Goal: Task Accomplishment & Management: Use online tool/utility

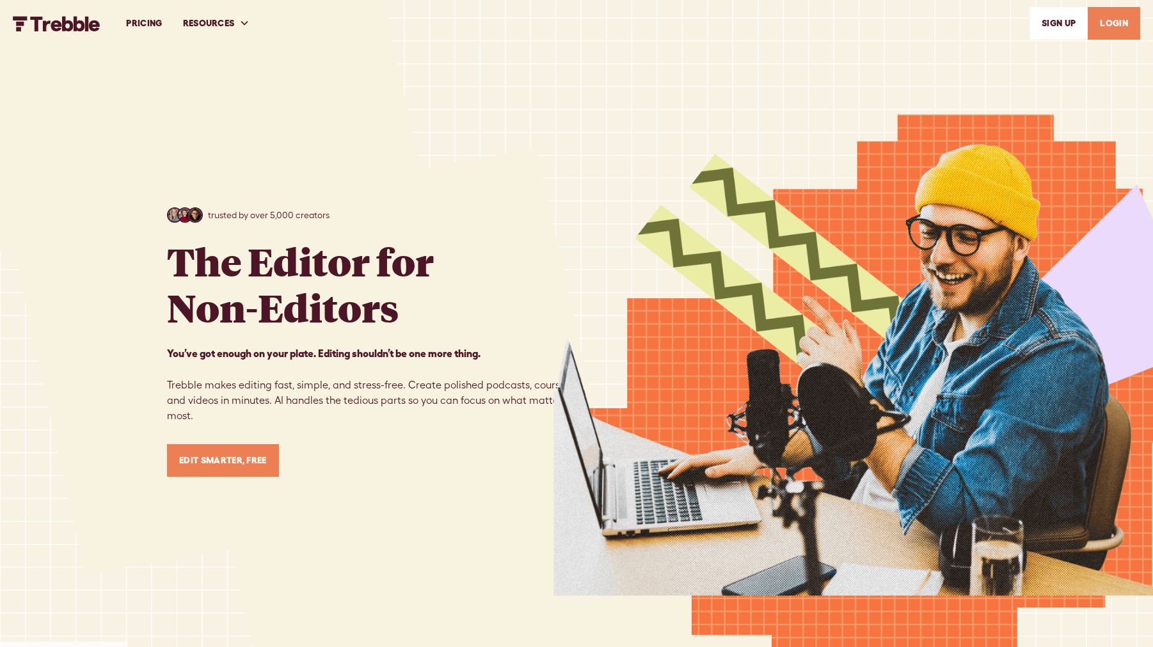
click at [1114, 24] on link "LOGIN" at bounding box center [1113, 23] width 52 height 33
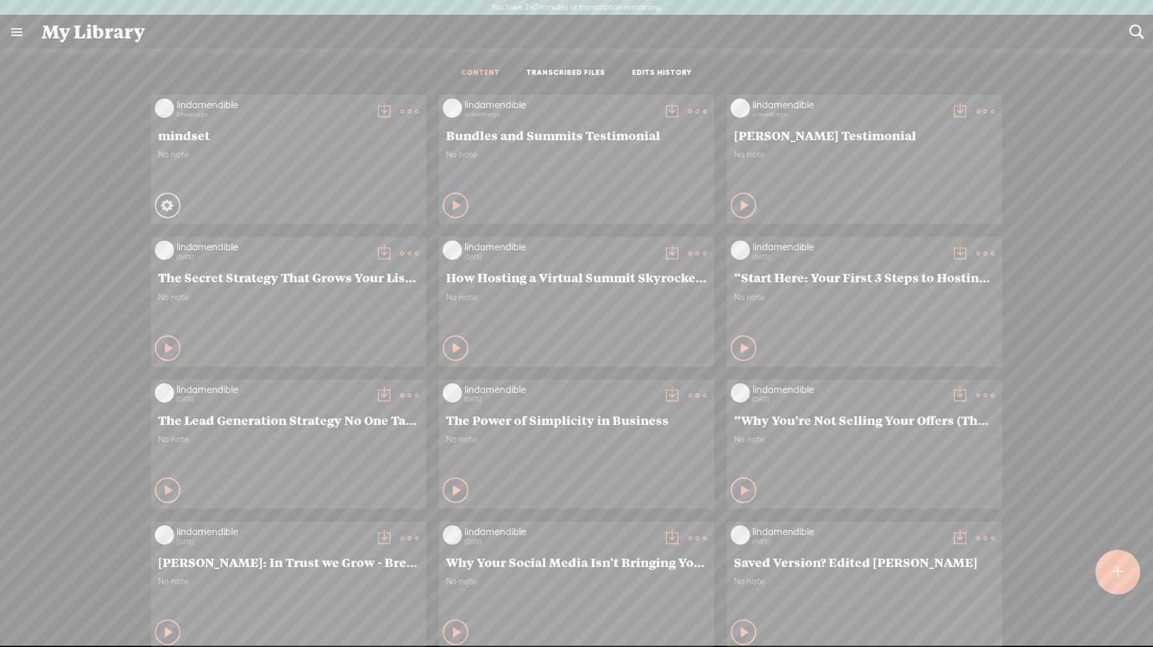
click at [1101, 581] on div at bounding box center [1117, 572] width 46 height 46
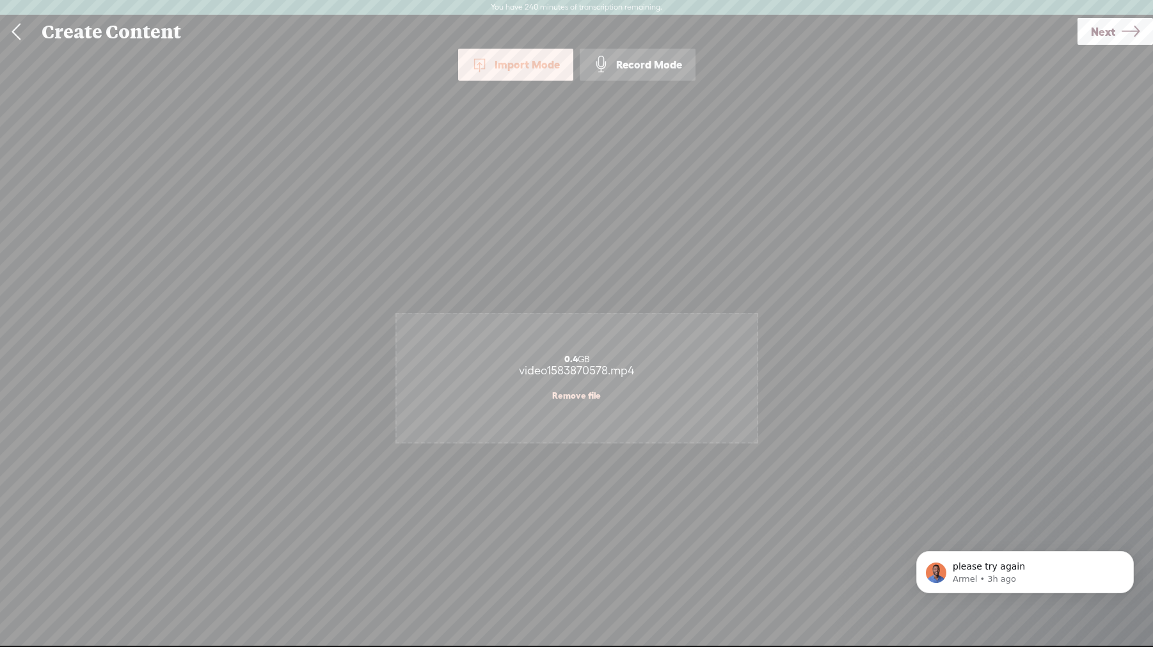
click at [1101, 40] on span "Next" at bounding box center [1103, 31] width 24 height 33
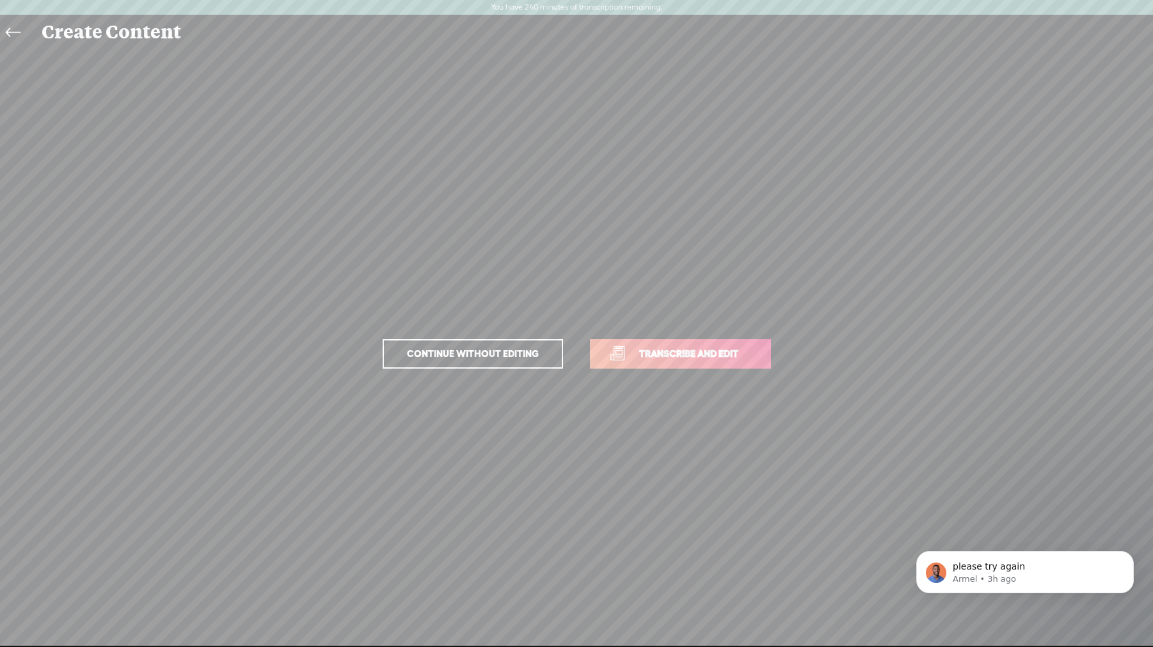
click at [691, 354] on span "Transcribe and edit" at bounding box center [689, 353] width 126 height 15
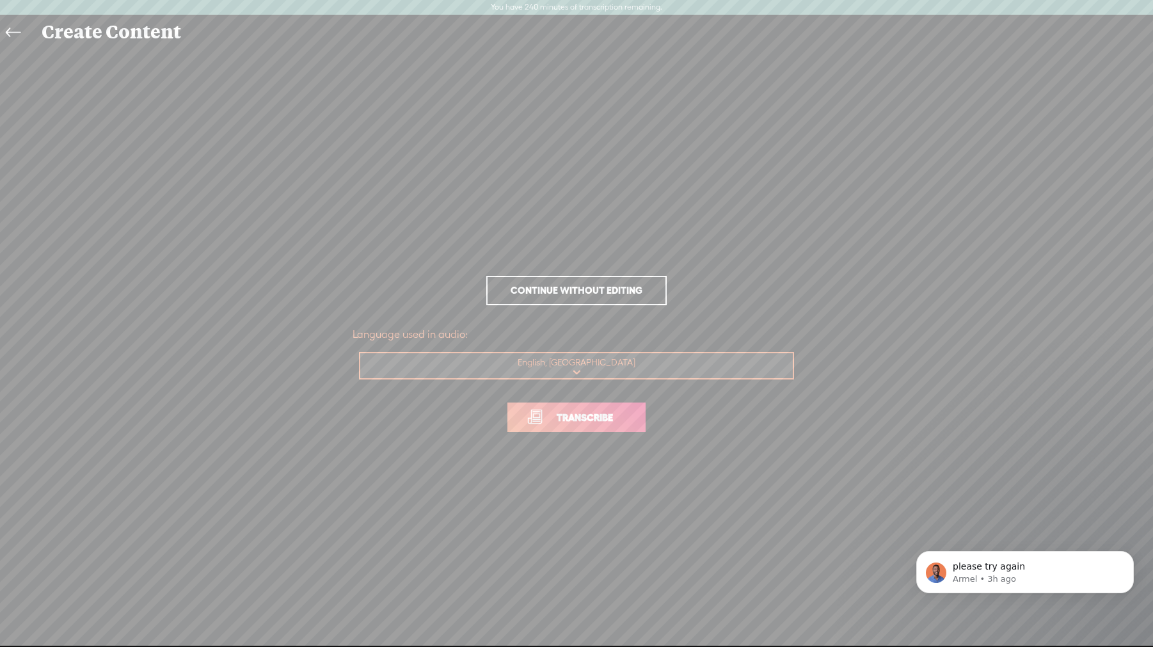
click at [596, 424] on span "Transcribe" at bounding box center [584, 417] width 83 height 15
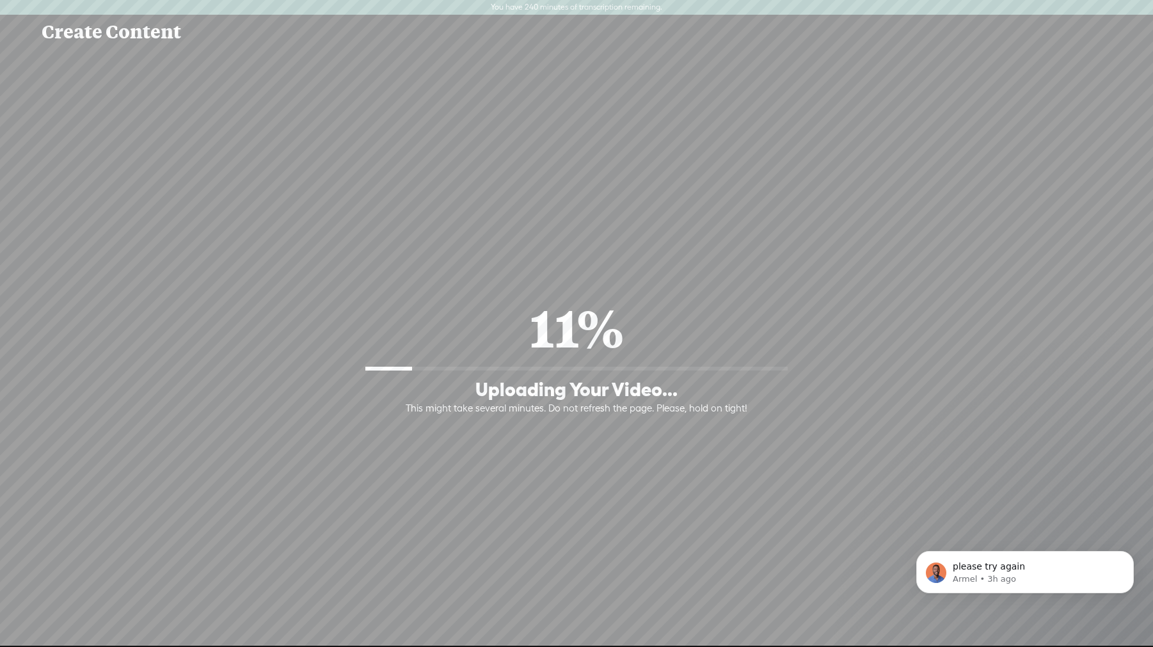
click at [592, 424] on div "11% Uploading Your Video... This might take several minutes. Do not refresh the…" at bounding box center [576, 354] width 1127 height 360
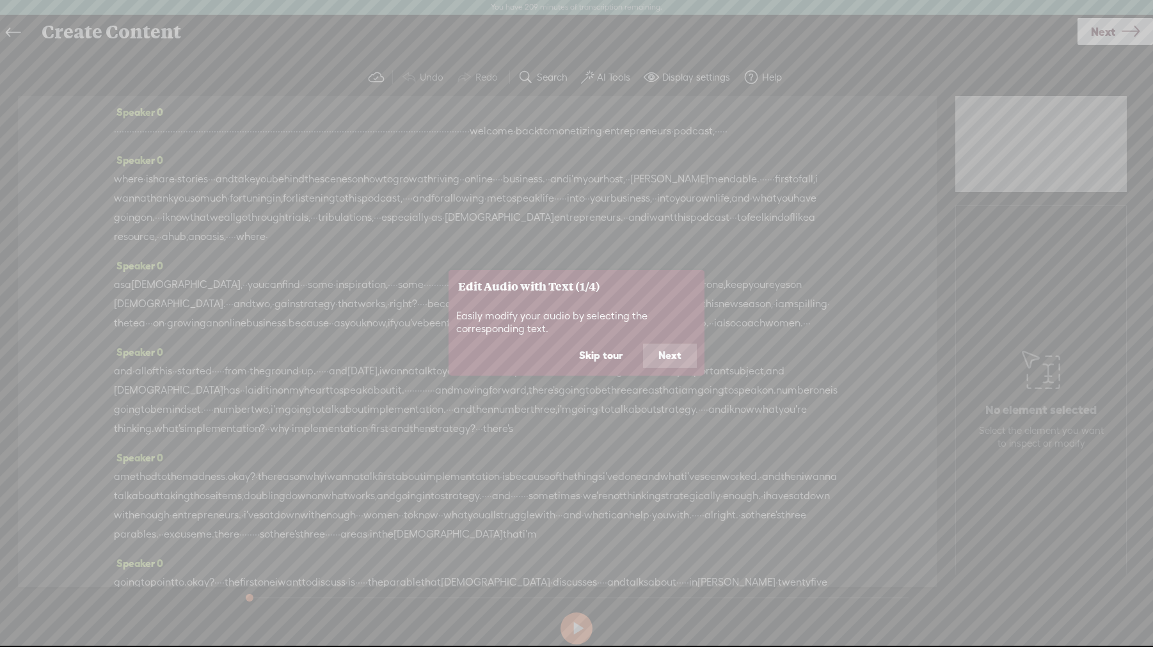
click at [603, 356] on button "Skip tour" at bounding box center [600, 355] width 74 height 24
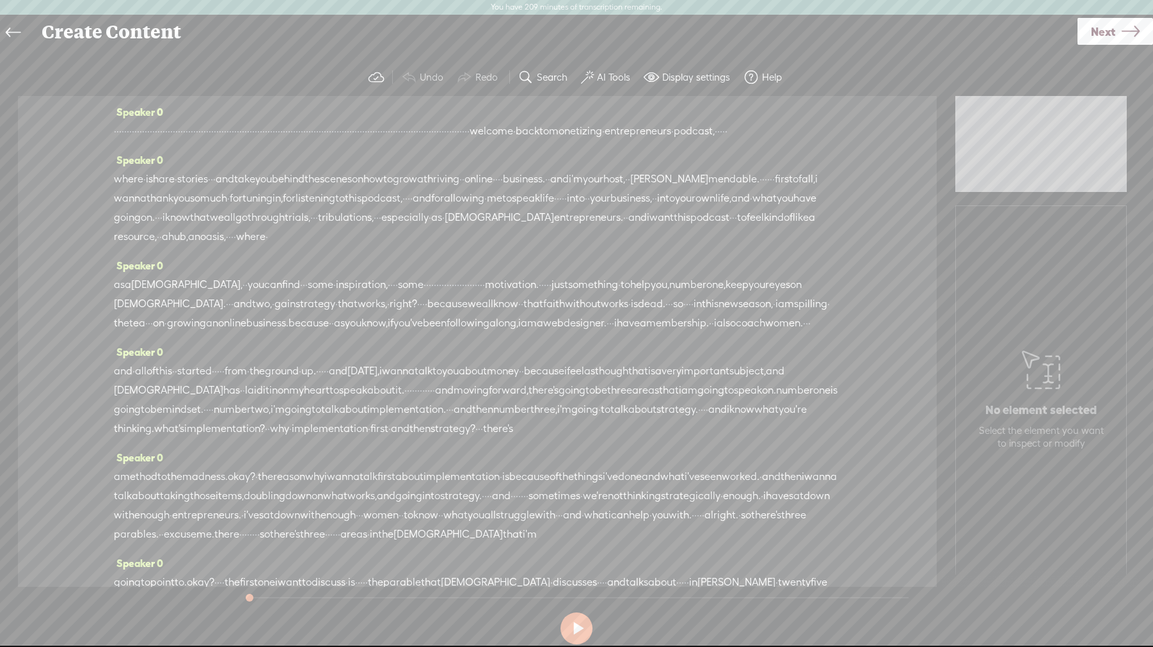
drag, startPoint x: 290, startPoint y: 142, endPoint x: 91, endPoint y: 124, distance: 199.1
click at [94, 124] on div "Speaker 0 · · · · · · · · · · · · · · · · · · · · · · · · · · · · · · · · · · ·…" at bounding box center [477, 341] width 918 height 491
click at [155, 125] on span "welcome" at bounding box center [148, 131] width 43 height 19
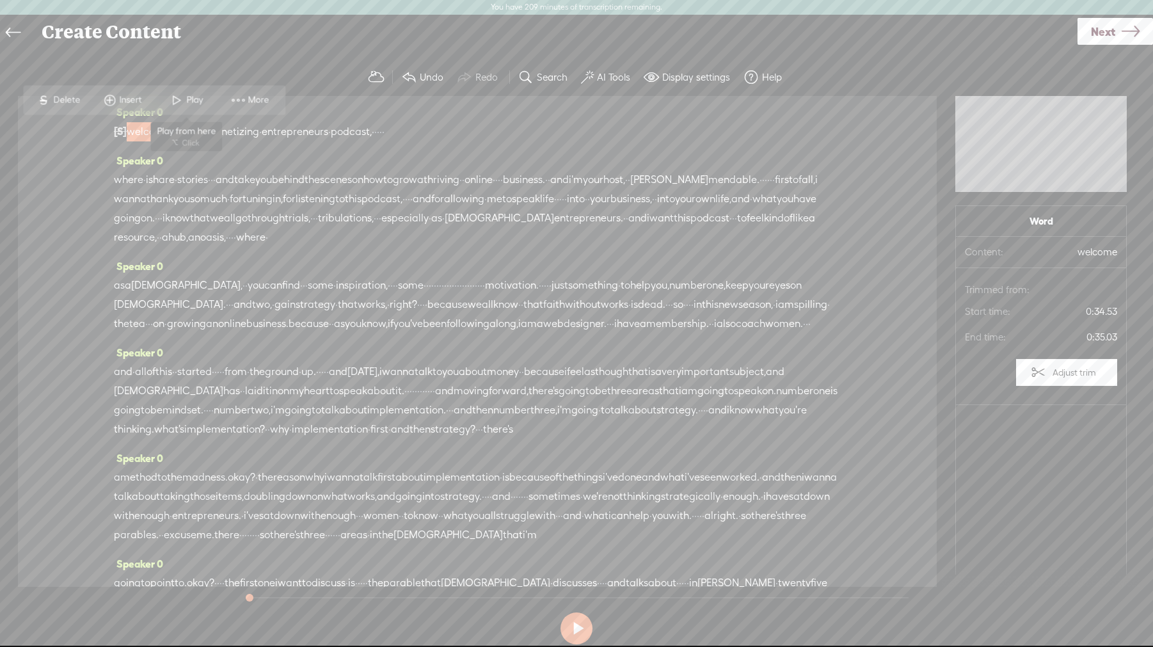
click at [188, 99] on span "Play" at bounding box center [196, 100] width 20 height 13
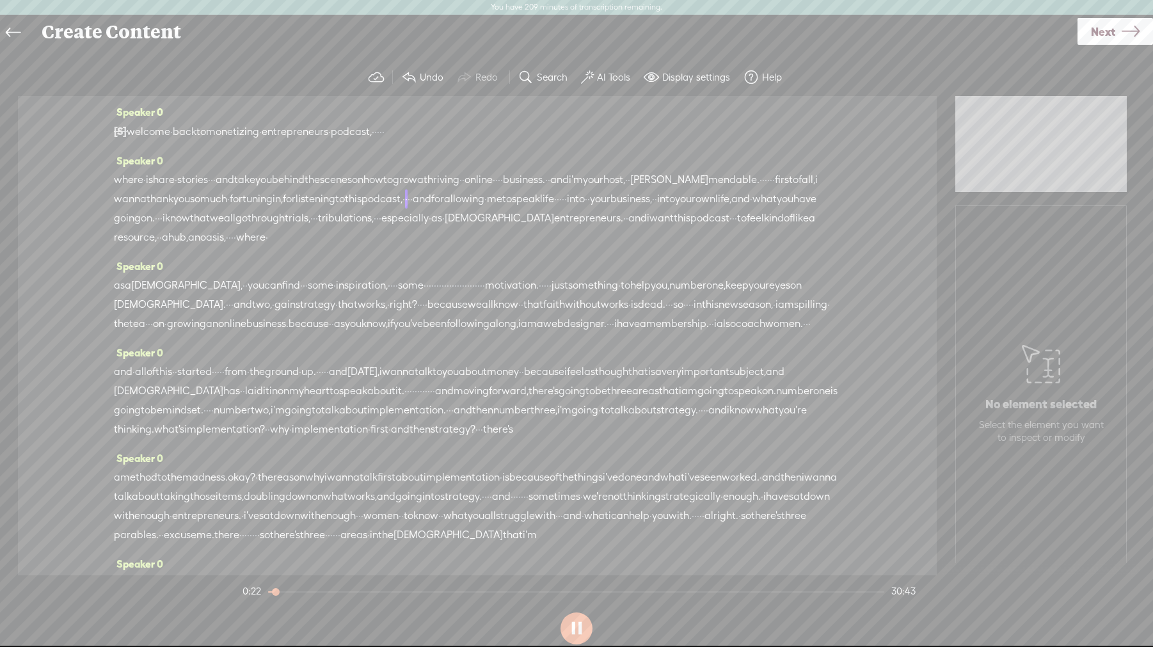
click at [576, 629] on button at bounding box center [576, 628] width 32 height 32
click at [597, 78] on label "AI Tools" at bounding box center [613, 77] width 33 height 13
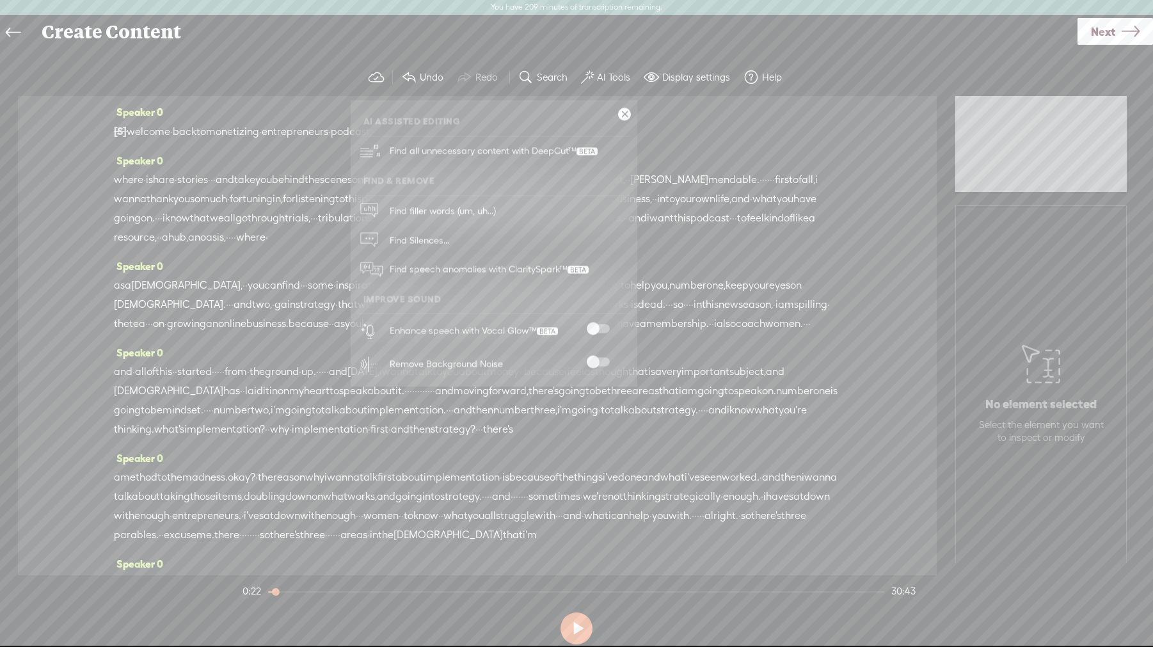
click at [597, 327] on span at bounding box center [598, 328] width 23 height 9
click at [596, 327] on span at bounding box center [598, 328] width 23 height 9
click at [596, 329] on span at bounding box center [598, 328] width 23 height 9
click at [430, 237] on span "Find Silences..." at bounding box center [419, 240] width 68 height 29
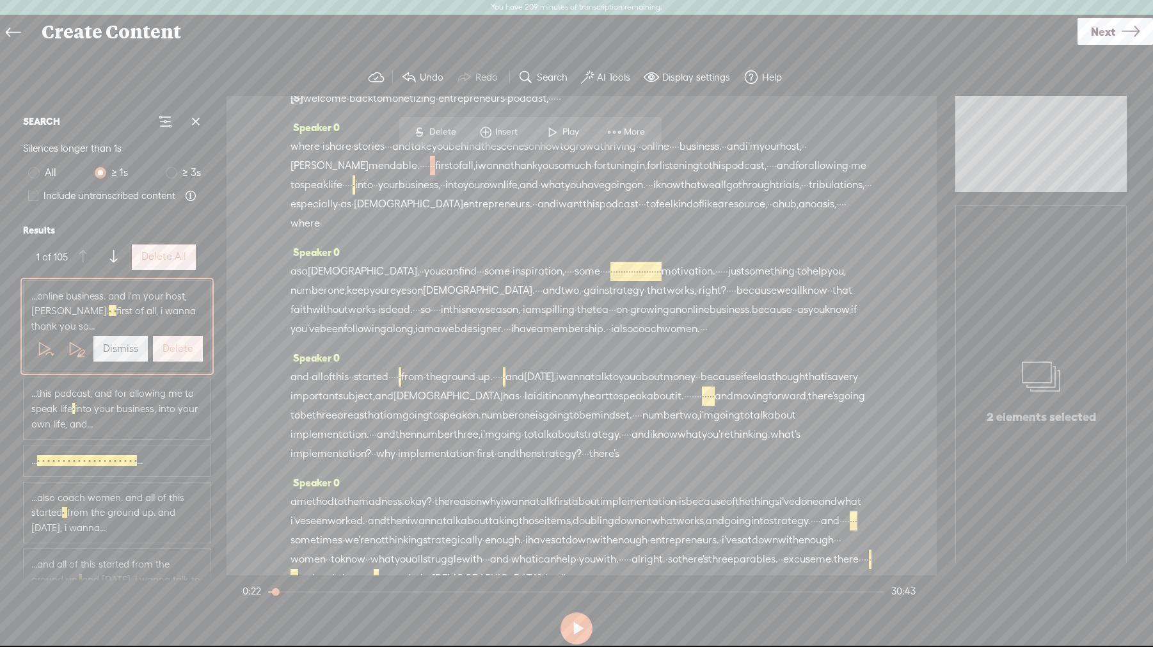
scroll to position [35, 0]
click at [155, 257] on label "Delete All" at bounding box center [163, 256] width 45 height 13
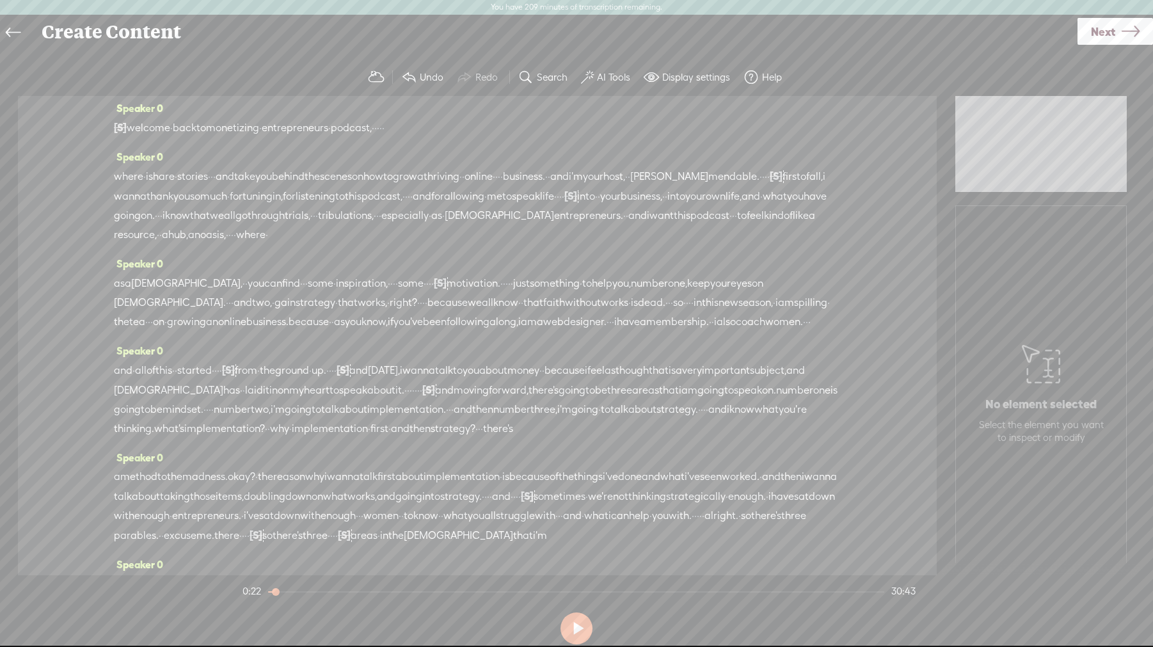
scroll to position [0, 0]
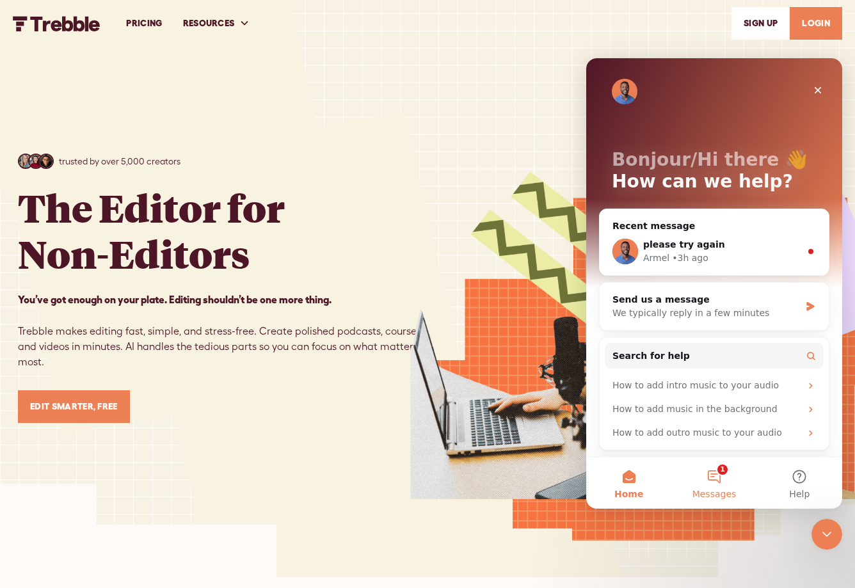
click at [716, 478] on button "1 Messages" at bounding box center [713, 482] width 85 height 51
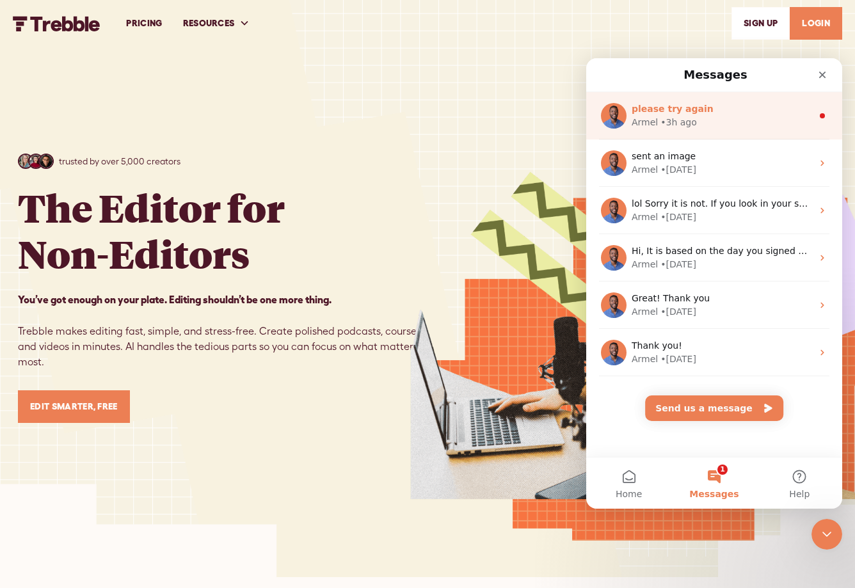
click at [718, 111] on div "please try again" at bounding box center [721, 108] width 180 height 13
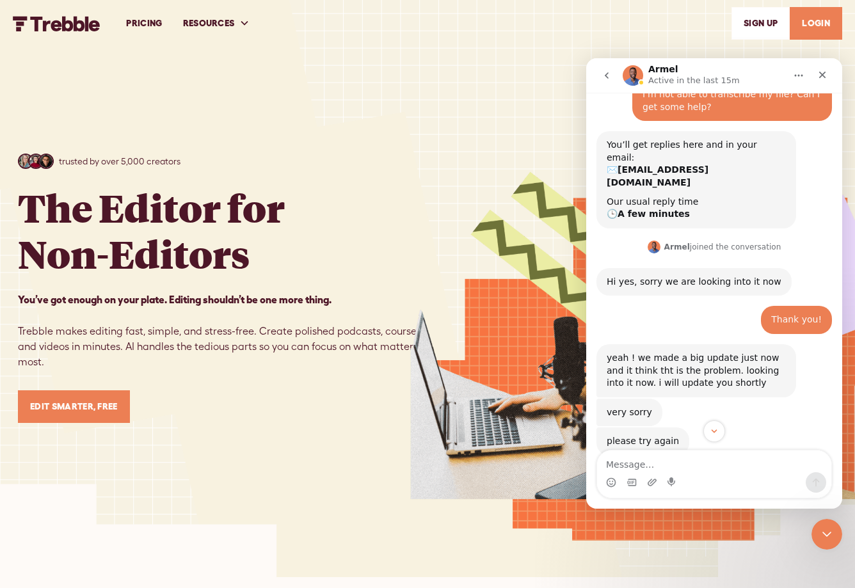
scroll to position [58, 0]
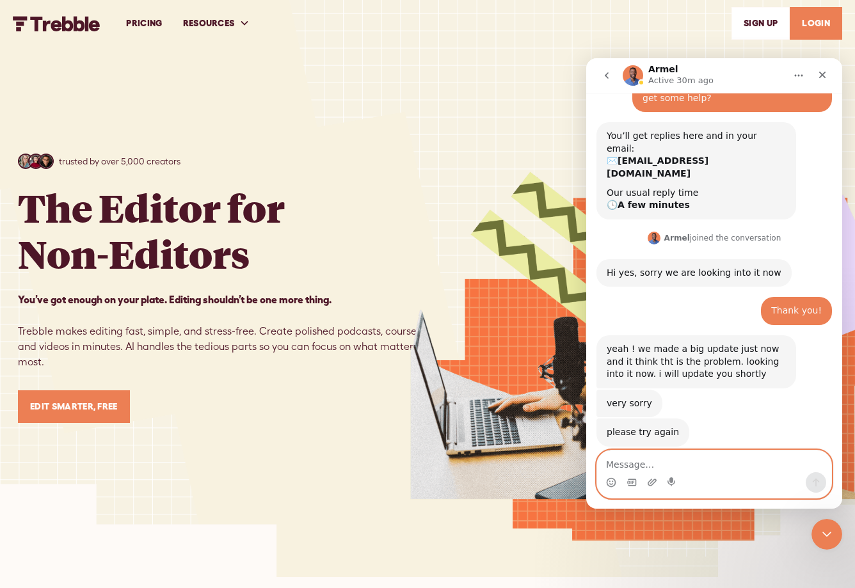
click at [639, 470] on textarea "Message…" at bounding box center [714, 461] width 234 height 22
type textarea "Yes its working thank you so much!"
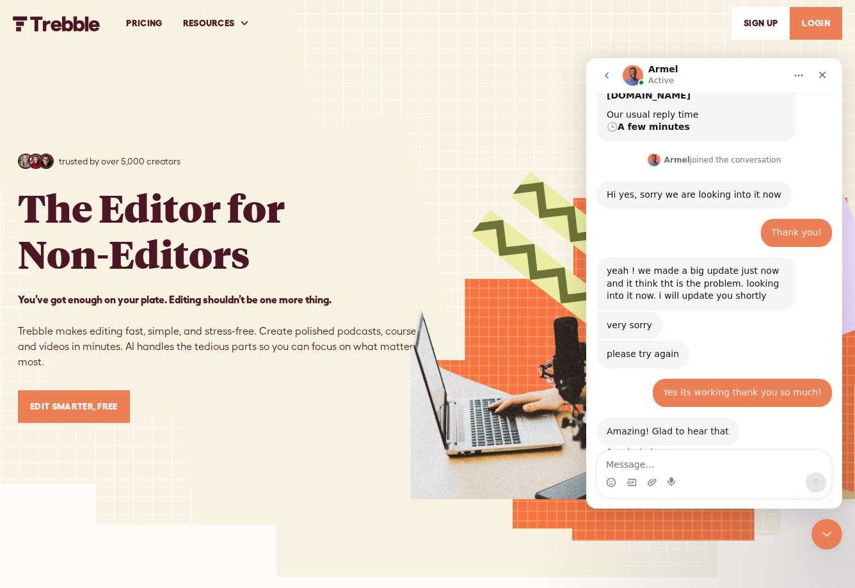
scroll to position [134, 0]
